Goal: Task Accomplishment & Management: Manage account settings

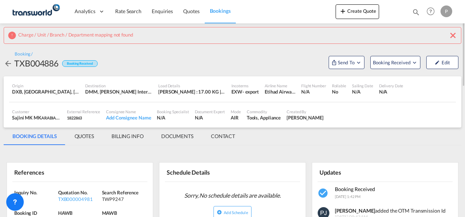
click at [452, 35] on md-icon "icon-close" at bounding box center [453, 35] width 9 height 9
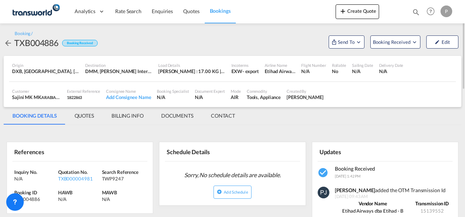
click at [416, 12] on md-icon "icon-magnify" at bounding box center [416, 12] width 8 height 8
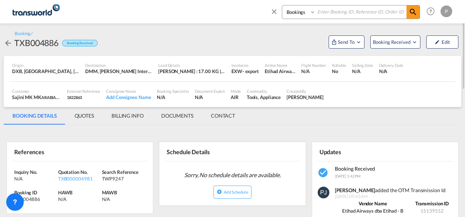
drag, startPoint x: 322, startPoint y: 10, endPoint x: 341, endPoint y: 13, distance: 19.2
click at [322, 10] on input at bounding box center [361, 11] width 91 height 13
paste input "TXB004886"
type input "TXB004886"
click at [416, 14] on md-icon "icon-magnify" at bounding box center [413, 12] width 9 height 9
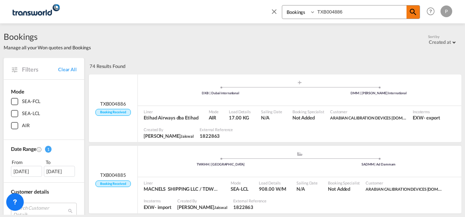
click at [416, 14] on md-icon "icon-magnify" at bounding box center [413, 12] width 9 height 9
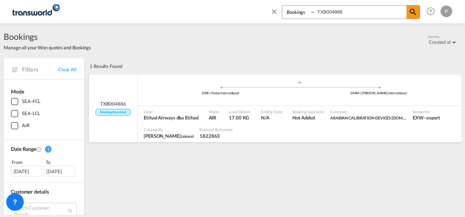
click at [118, 102] on span "TXB004886" at bounding box center [113, 104] width 26 height 7
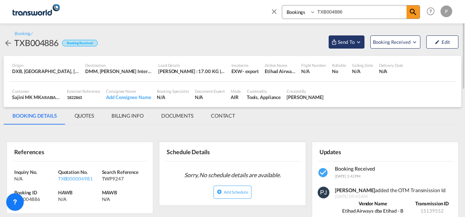
click at [359, 42] on md-icon "Open demo menu" at bounding box center [358, 42] width 7 height 7
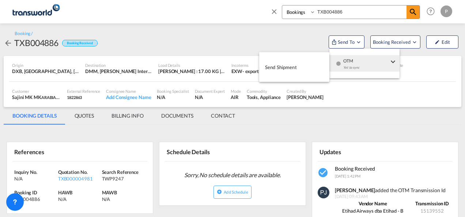
click at [292, 65] on span "Send Shipment" at bounding box center [281, 67] width 32 height 12
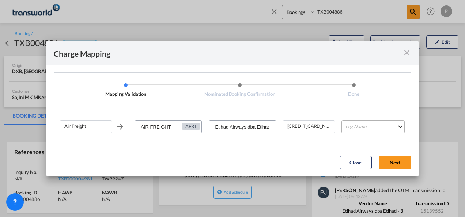
click at [371, 126] on md-select "Leg Name HANDLING ORIGIN HANDLING DESTINATION OTHERS TL PICK UP CUSTOMS ORIGIN …" at bounding box center [372, 126] width 63 height 13
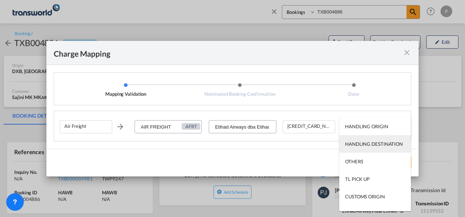
type md-option "HANDLING ORIGIN"
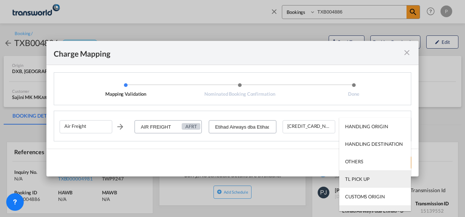
scroll to position [12, 0]
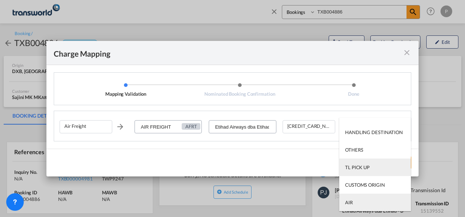
type md-option "AIR"
click at [363, 204] on md-option "AIR" at bounding box center [375, 203] width 72 height 18
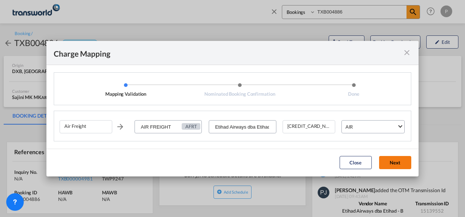
click at [394, 160] on button "Next" at bounding box center [395, 162] width 32 height 13
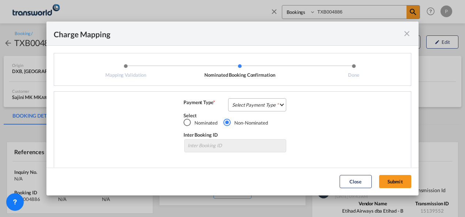
click at [257, 105] on md-select "Select Payment Type COLLECT PREPAID" at bounding box center [257, 104] width 58 height 13
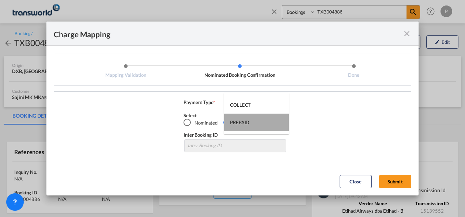
click at [254, 120] on md-option "PREPAID" at bounding box center [256, 123] width 65 height 18
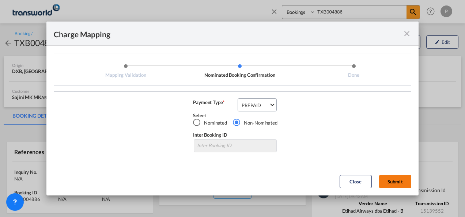
click at [398, 181] on button "Submit" at bounding box center [395, 181] width 32 height 13
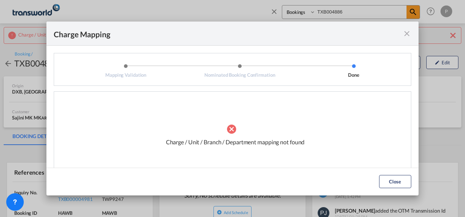
click at [410, 35] on md-icon "icon-close fg-AAA8AD cursor" at bounding box center [407, 33] width 9 height 9
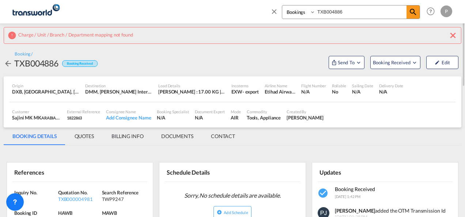
click at [458, 35] on div "Charge / Unit / Branch / Department mapping not found" at bounding box center [233, 35] width 458 height 17
click at [451, 35] on md-icon "icon-close" at bounding box center [453, 35] width 9 height 9
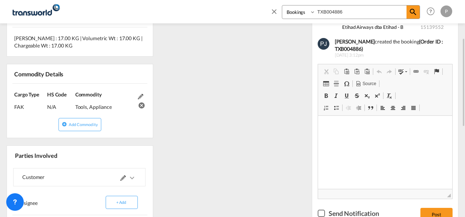
scroll to position [256, 0]
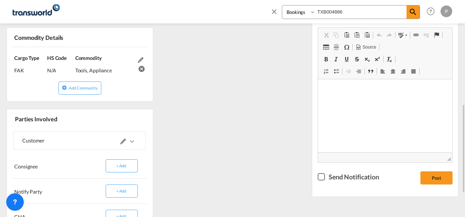
click at [124, 140] on md-icon at bounding box center [122, 141] width 5 height 5
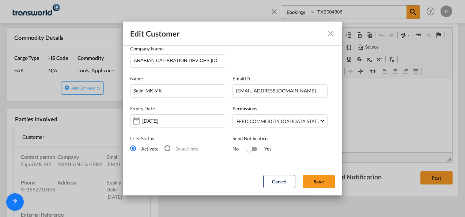
scroll to position [0, 0]
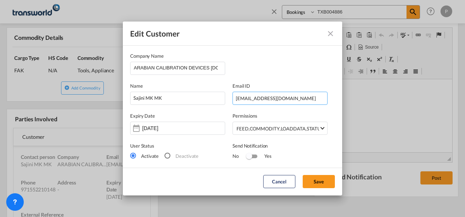
drag, startPoint x: 288, startPoint y: 99, endPoint x: 174, endPoint y: 91, distance: 113.9
click at [174, 91] on div "Name Sajini MK MK Email ID [EMAIL_ADDRESS][DOMAIN_NAME]" at bounding box center [232, 90] width 205 height 30
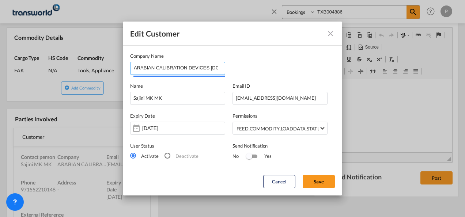
click at [187, 68] on input "ARABIAN CALIBRATION DEVICES [DOMAIN_NAME]" at bounding box center [179, 67] width 91 height 11
click at [204, 68] on input "ARABIAN CALIBRATION DEVICES [DOMAIN_NAME]" at bounding box center [179, 67] width 91 height 11
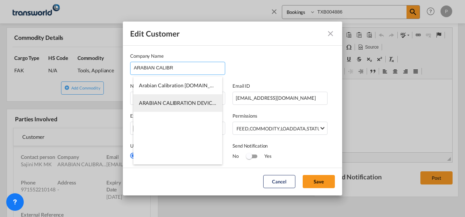
click at [180, 106] on span "ARABIAN CALIBRATION DEVICES [DOMAIN_NAME]" at bounding box center [200, 103] width 122 height 6
type input "ARABIAN CALIBRATION DEVICES [DOMAIN_NAME]"
type input "552210148"
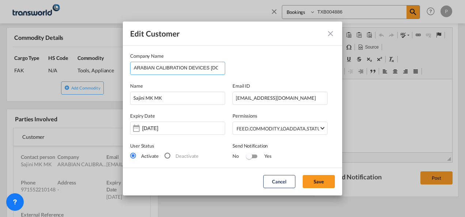
click at [205, 69] on input "ARABIAN CALIBRATION DEVICES [DOMAIN_NAME]" at bounding box center [179, 67] width 91 height 11
type input "ARABIAN CALIBRATION DEVICES REP.CO.LL"
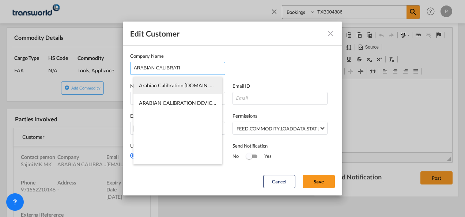
click at [196, 84] on span "Arabian Calibration [DOMAIN_NAME]" at bounding box center [183, 85] width 88 height 6
type input "Arabian Calibration [DOMAIN_NAME]"
type input "[EMAIL_ADDRESS][DOMAIN_NAME]"
type input "552210148"
type input "1380207"
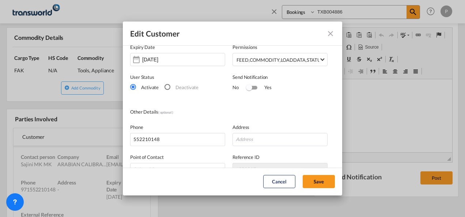
scroll to position [110, 0]
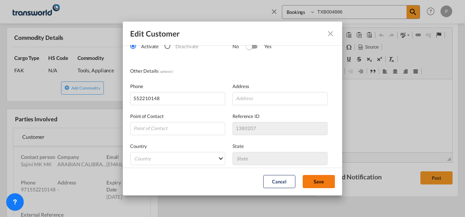
click at [321, 183] on button "Save" at bounding box center [319, 181] width 32 height 13
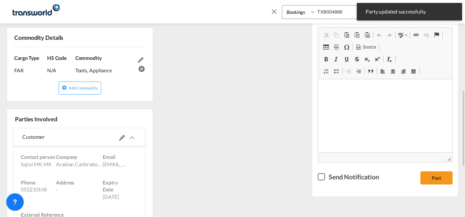
click at [261, 115] on div "References Inquiry No. N/A Quotation No. TXB000004981 Search Reference TWP9247 …" at bounding box center [233, 108] width 458 height 471
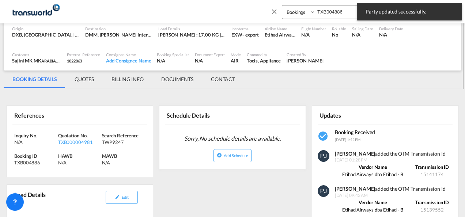
scroll to position [0, 0]
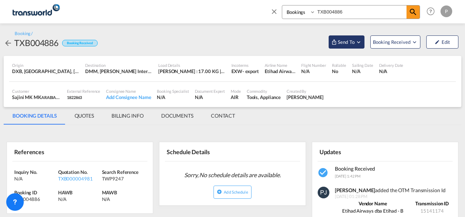
click at [359, 42] on md-icon "Open demo menu" at bounding box center [358, 42] width 7 height 7
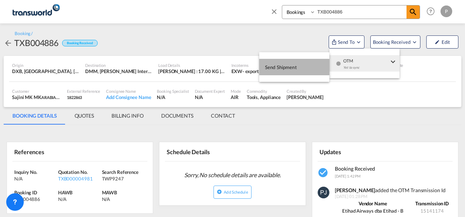
click at [286, 68] on span "Send Shipment" at bounding box center [281, 67] width 32 height 12
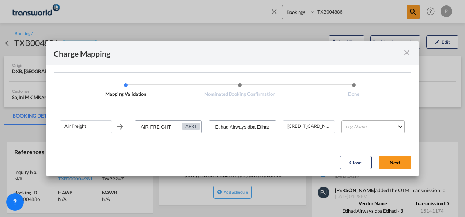
click at [369, 127] on md-select "Leg Name HANDLING ORIGIN HANDLING DESTINATION OTHERS TL PICK UP CUSTOMS ORIGIN …" at bounding box center [372, 126] width 63 height 13
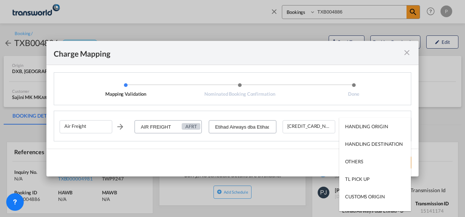
click at [297, 97] on md-backdrop at bounding box center [232, 108] width 465 height 217
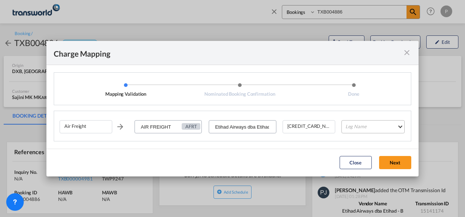
click at [363, 128] on md-select "Leg Name" at bounding box center [372, 126] width 63 height 13
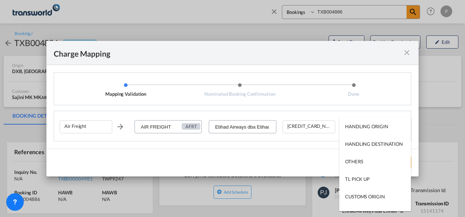
type md-option "HANDLING ORIGIN"
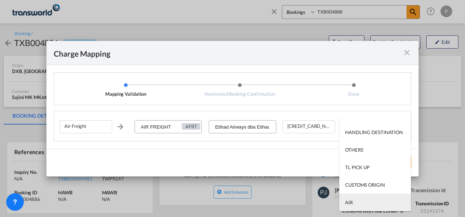
type md-option "AIR"
click at [357, 205] on md-option "AIR" at bounding box center [375, 203] width 72 height 18
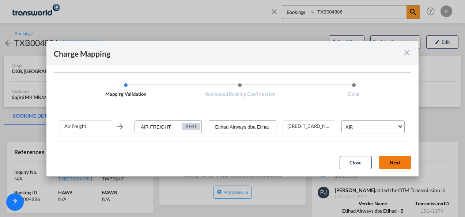
click at [393, 166] on button "Next" at bounding box center [395, 162] width 32 height 13
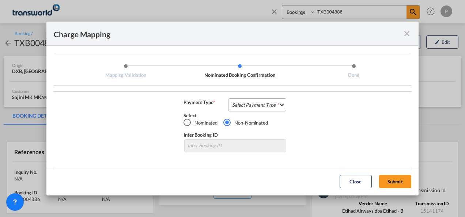
click at [247, 104] on md-select "Select Payment Type COLLECT PREPAID" at bounding box center [257, 104] width 58 height 13
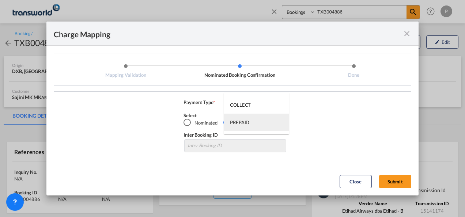
click at [246, 124] on div "PREPAID" at bounding box center [239, 122] width 19 height 7
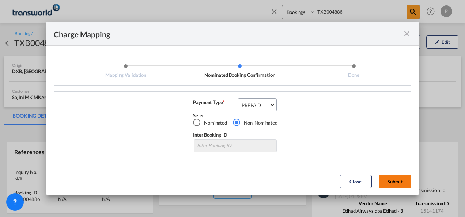
click at [401, 181] on button "Submit" at bounding box center [395, 181] width 32 height 13
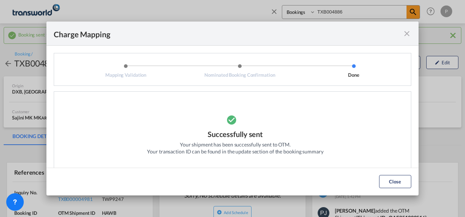
click at [410, 33] on md-icon "icon-close fg-AAA8AD cursor" at bounding box center [407, 33] width 9 height 9
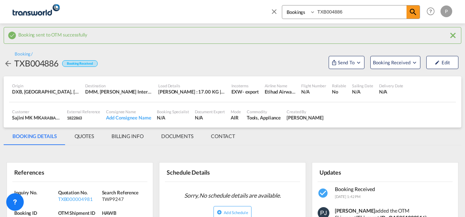
click at [453, 34] on md-icon "icon-close" at bounding box center [453, 35] width 9 height 9
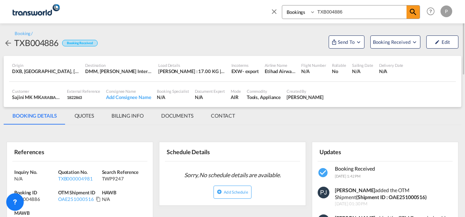
click at [339, 12] on input "TXB004886" at bounding box center [361, 11] width 91 height 13
paste input "0004980"
click at [415, 13] on md-icon "icon-magnify" at bounding box center [413, 12] width 9 height 9
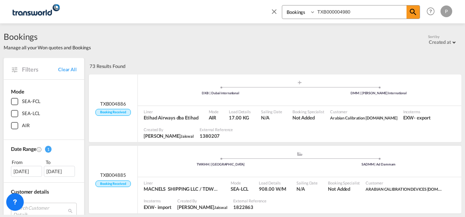
click at [414, 11] on md-icon "icon-magnify" at bounding box center [413, 12] width 9 height 9
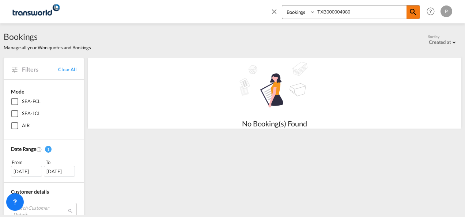
click at [413, 15] on md-icon "icon-magnify" at bounding box center [413, 12] width 9 height 9
click at [341, 10] on input "TXB000004980" at bounding box center [361, 11] width 91 height 13
paste input "4886"
type input "TXB004980"
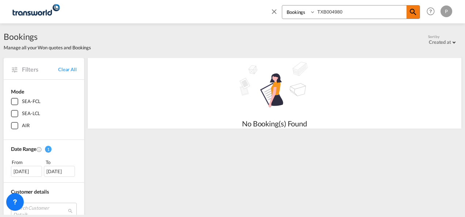
click at [411, 8] on md-icon "icon-magnify" at bounding box center [413, 12] width 9 height 9
